Goal: Transaction & Acquisition: Purchase product/service

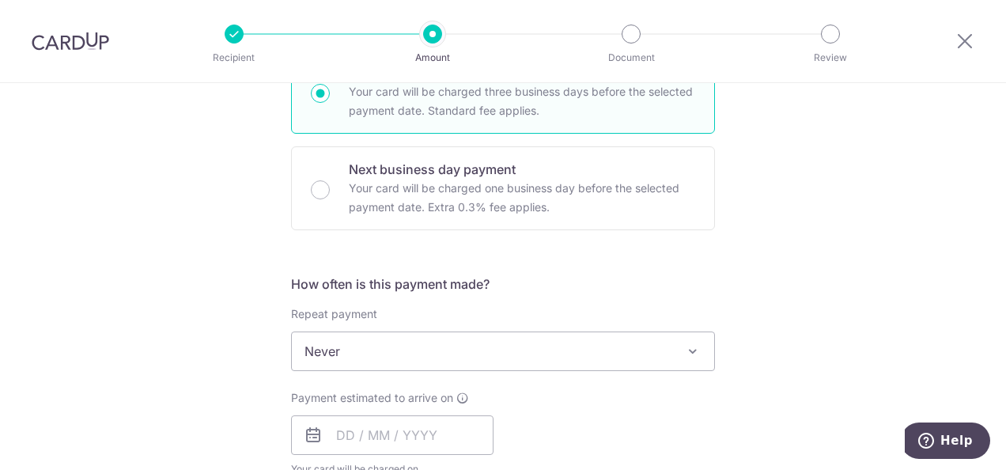
scroll to position [25, 0]
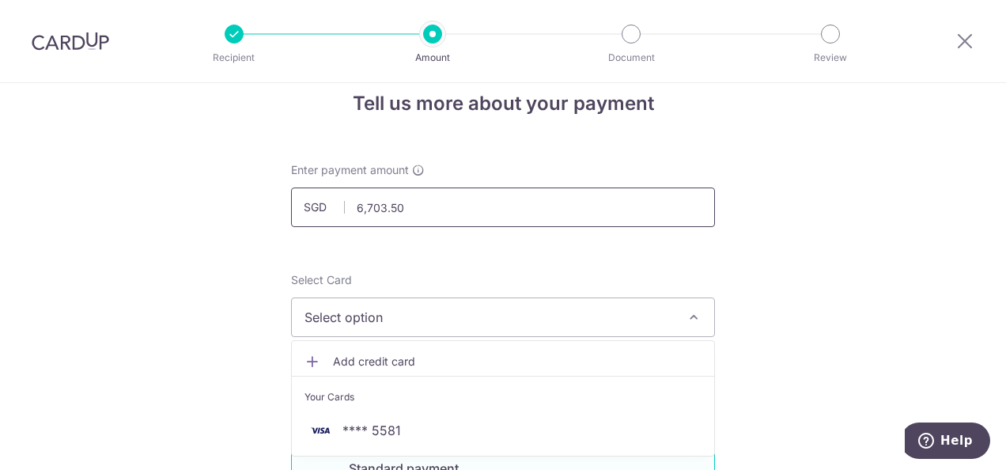
drag, startPoint x: 431, startPoint y: 206, endPoint x: 247, endPoint y: 184, distance: 185.7
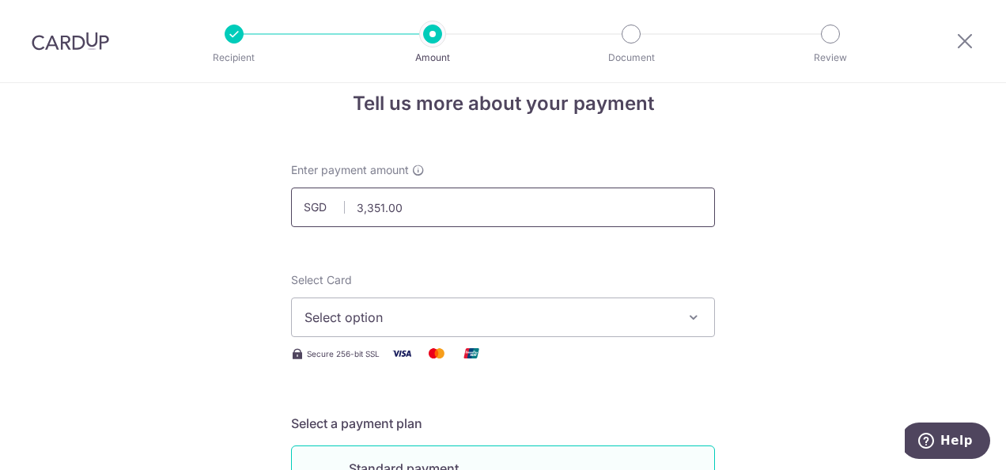
drag, startPoint x: 411, startPoint y: 207, endPoint x: 318, endPoint y: 199, distance: 93.0
click at [318, 199] on input "3,351.00" at bounding box center [503, 208] width 424 height 40
click at [451, 207] on input "3,353.50" at bounding box center [503, 208] width 424 height 40
drag, startPoint x: 298, startPoint y: 196, endPoint x: 138, endPoint y: 191, distance: 160.7
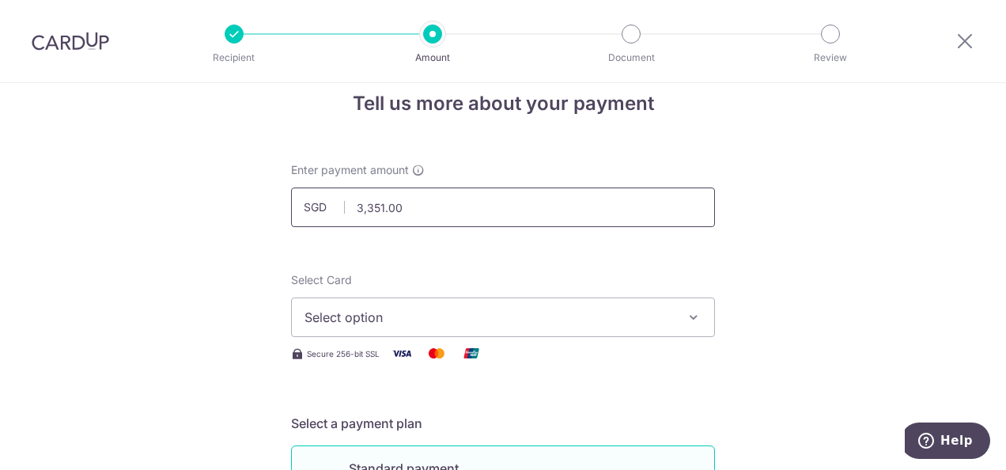
click at [435, 212] on input "3,351.00" at bounding box center [503, 208] width 424 height 40
drag, startPoint x: 435, startPoint y: 212, endPoint x: 290, endPoint y: 204, distance: 145.0
click at [291, 204] on input "3,351.00" at bounding box center [503, 208] width 424 height 40
click at [430, 328] on button "Select option" at bounding box center [503, 318] width 424 height 40
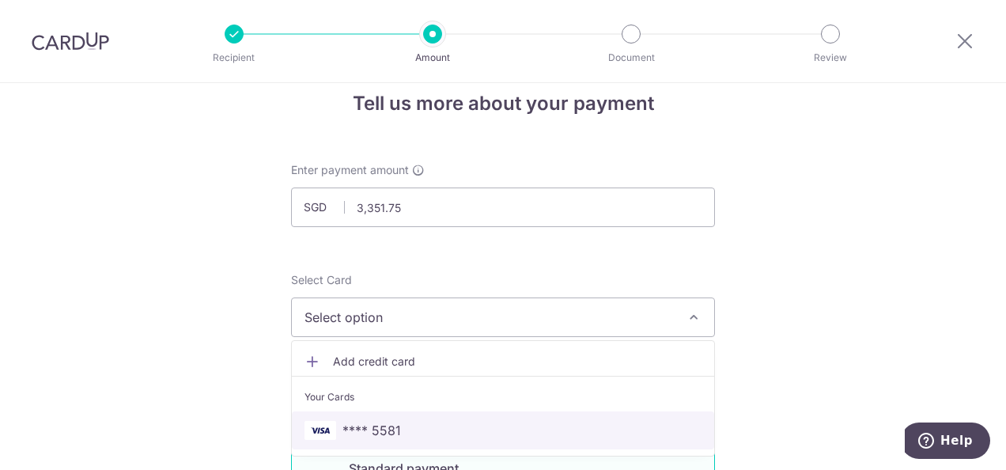
click at [390, 429] on span "**** 5581" at bounding box center [372, 430] width 59 height 19
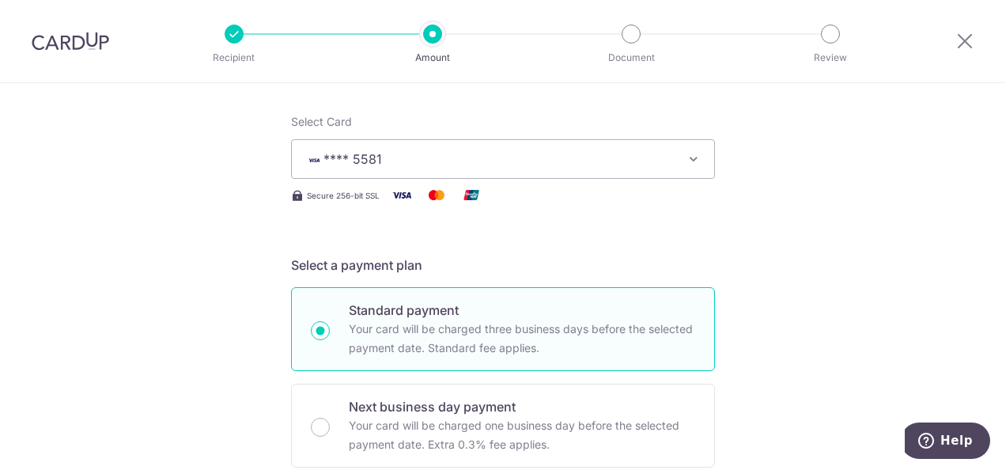
scroll to position [0, 0]
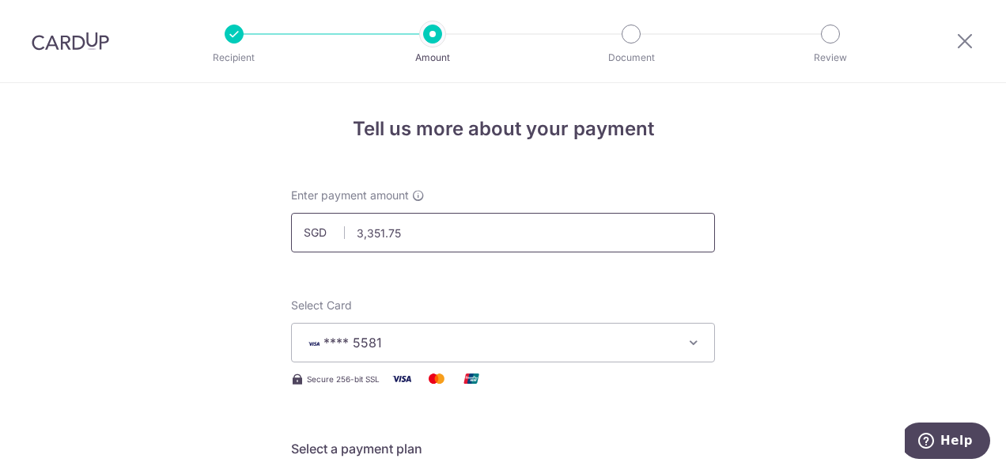
click at [457, 229] on input "3,351.75" at bounding box center [503, 233] width 424 height 40
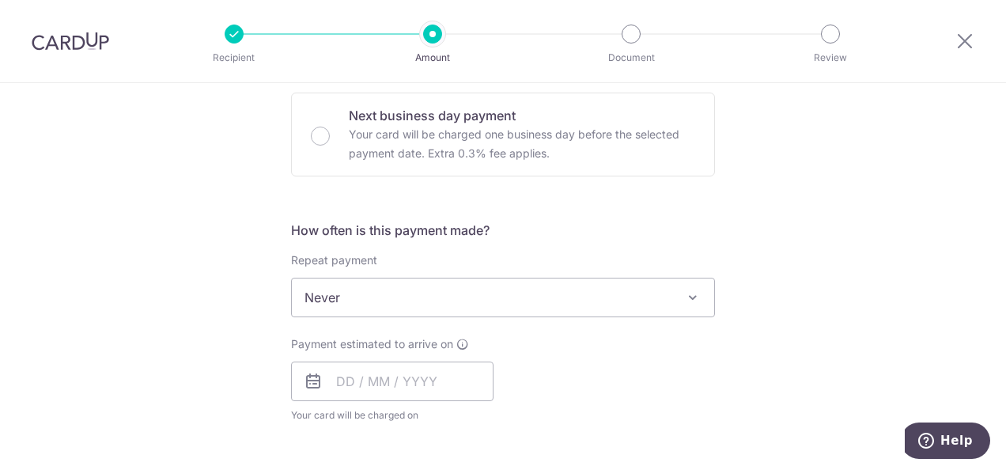
scroll to position [554, 0]
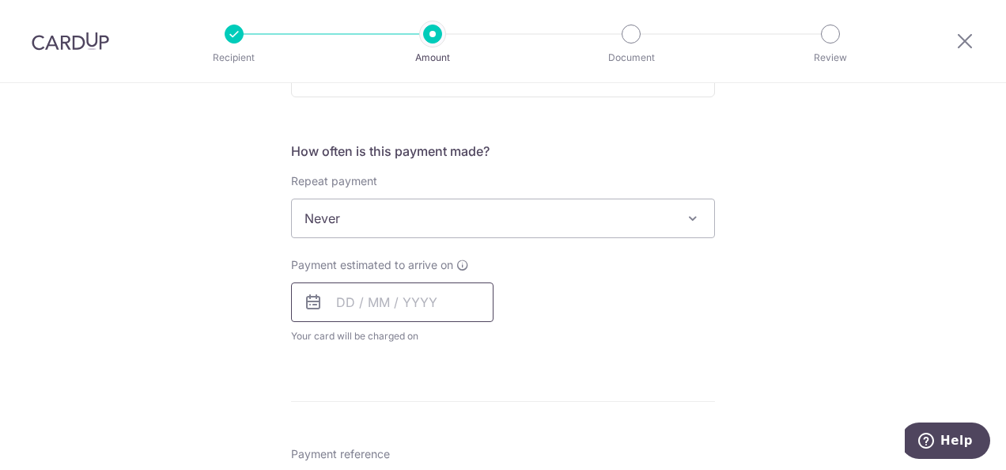
type input "3,351.75"
